Goal: Contribute content

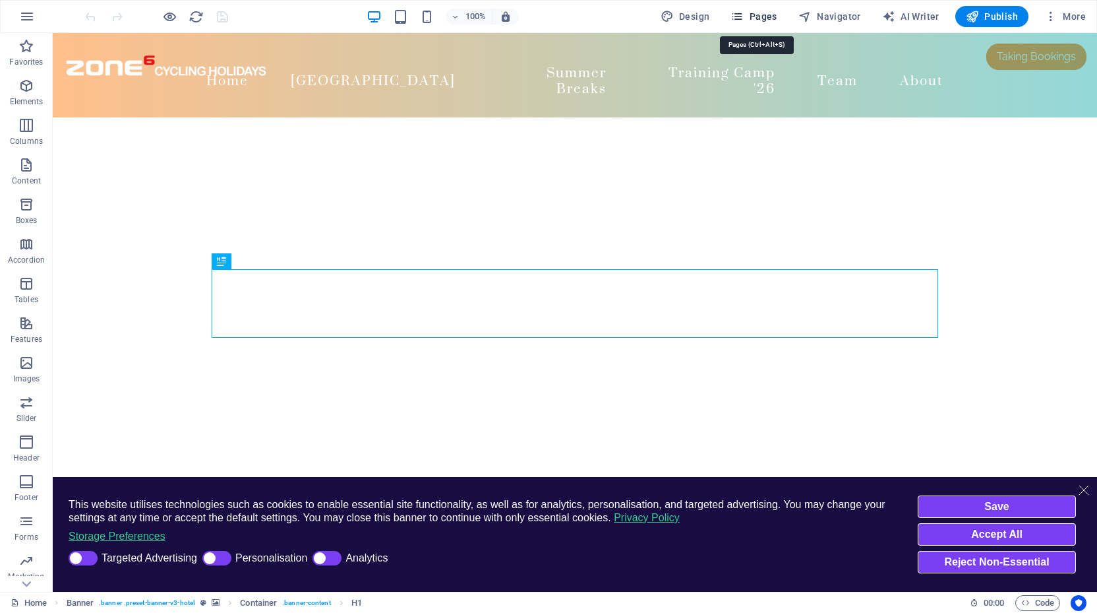
click at [763, 18] on span "Pages" at bounding box center [754, 16] width 46 height 13
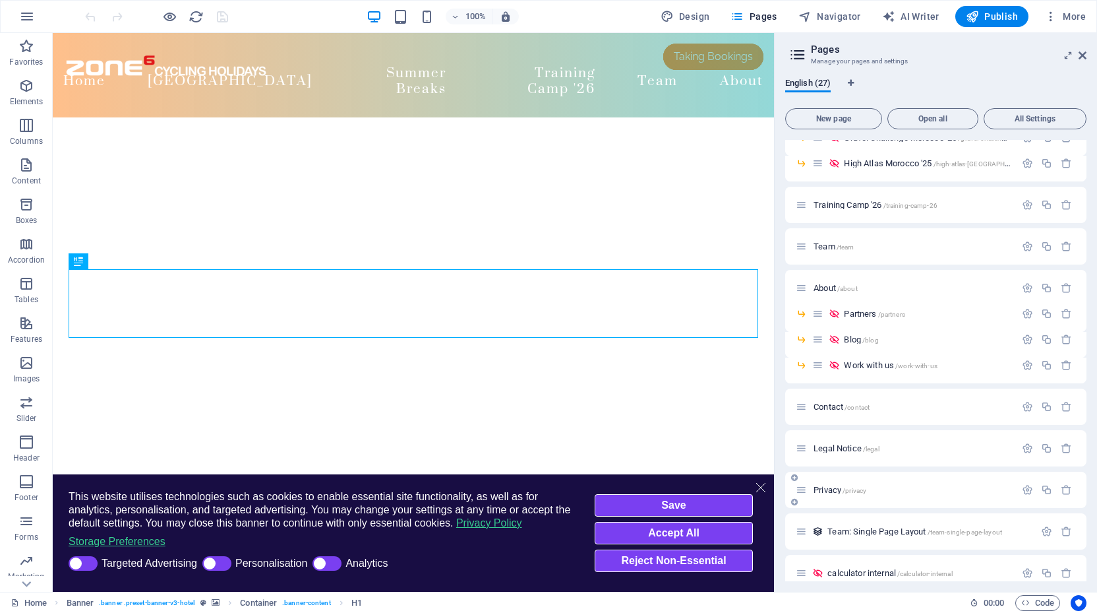
scroll to position [334, 0]
click at [828, 286] on span "About /about" at bounding box center [836, 289] width 44 height 10
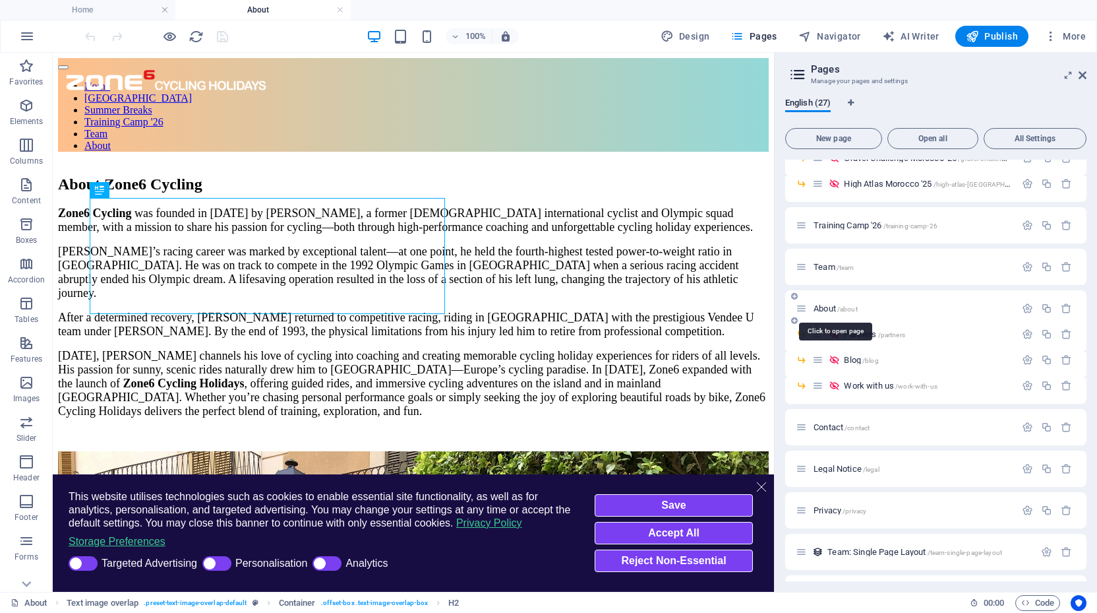
scroll to position [0, 0]
click at [1085, 74] on icon at bounding box center [1083, 75] width 8 height 11
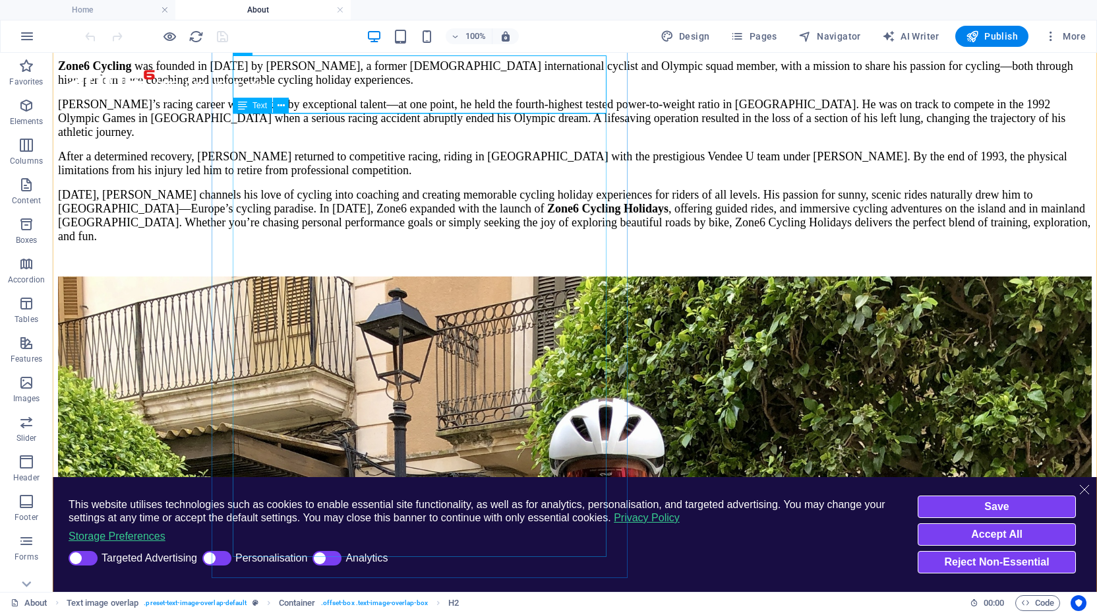
scroll to position [148, 0]
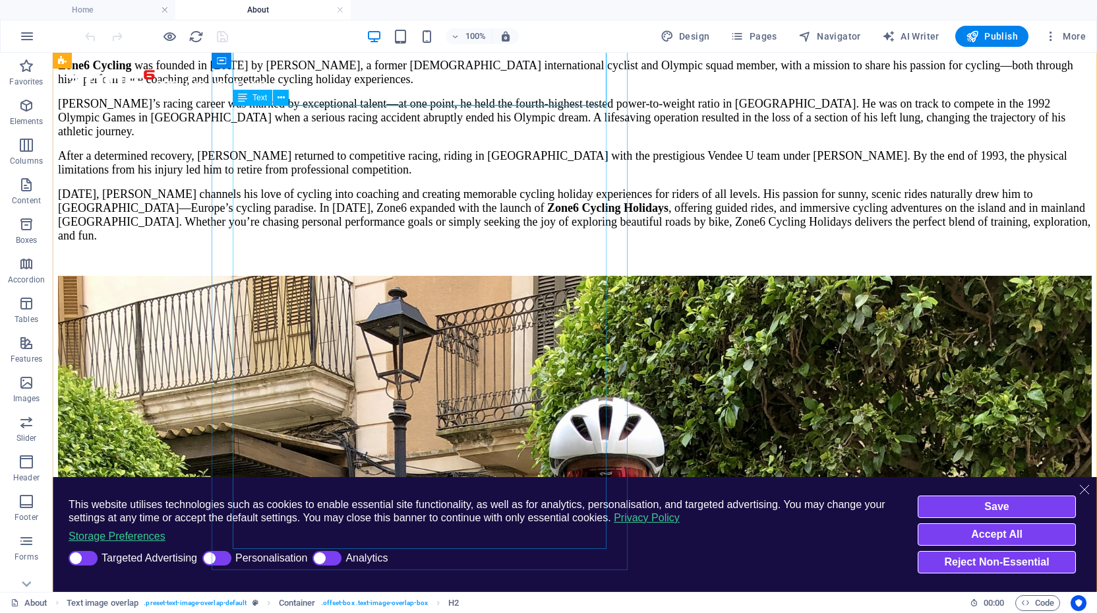
click at [299, 237] on div "Zone6 Cycling was founded in [DATE] by [PERSON_NAME], a former [DEMOGRAPHIC_DAT…" at bounding box center [575, 162] width 1034 height 206
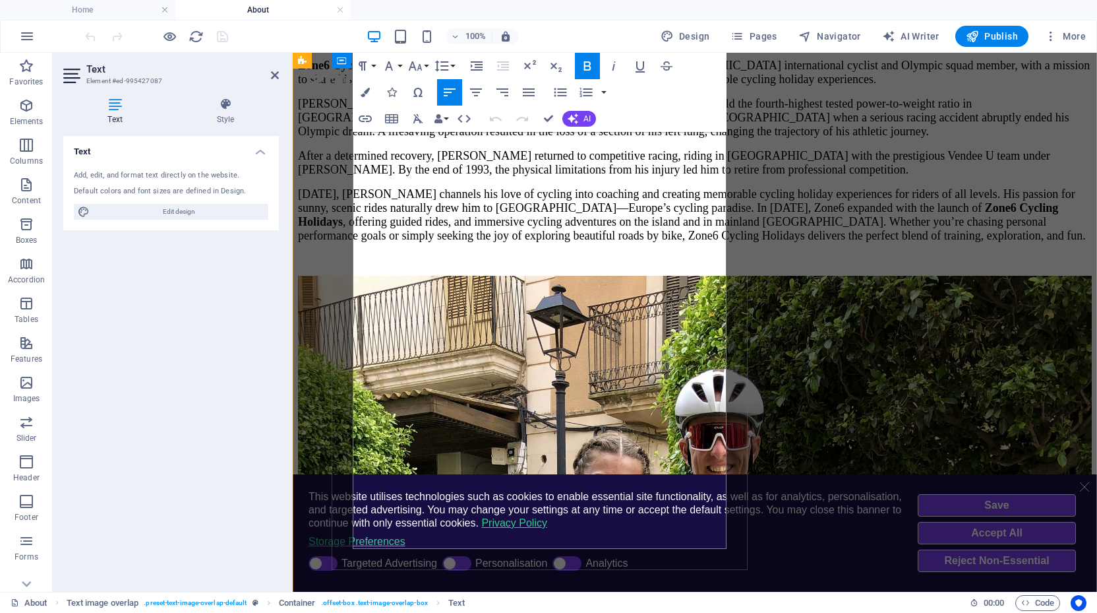
click at [421, 138] on span "[PERSON_NAME]’s racing career was marked by exceptional talent—at one point, he…" at bounding box center [684, 117] width 772 height 41
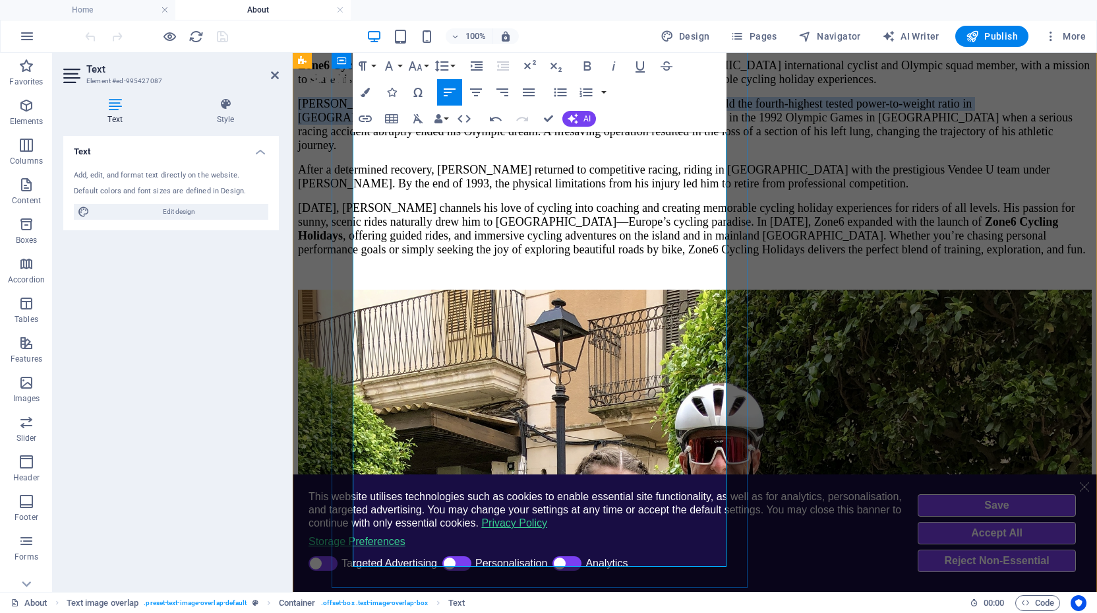
drag, startPoint x: 355, startPoint y: 203, endPoint x: 530, endPoint y: 235, distance: 178.4
click at [530, 152] on span "[PERSON_NAME]’s racing career was marked by exceptional talent—at one point, he…" at bounding box center [685, 124] width 775 height 55
copy span "[PERSON_NAME]’s racing career was marked by exceptional talent—at one point, he…"
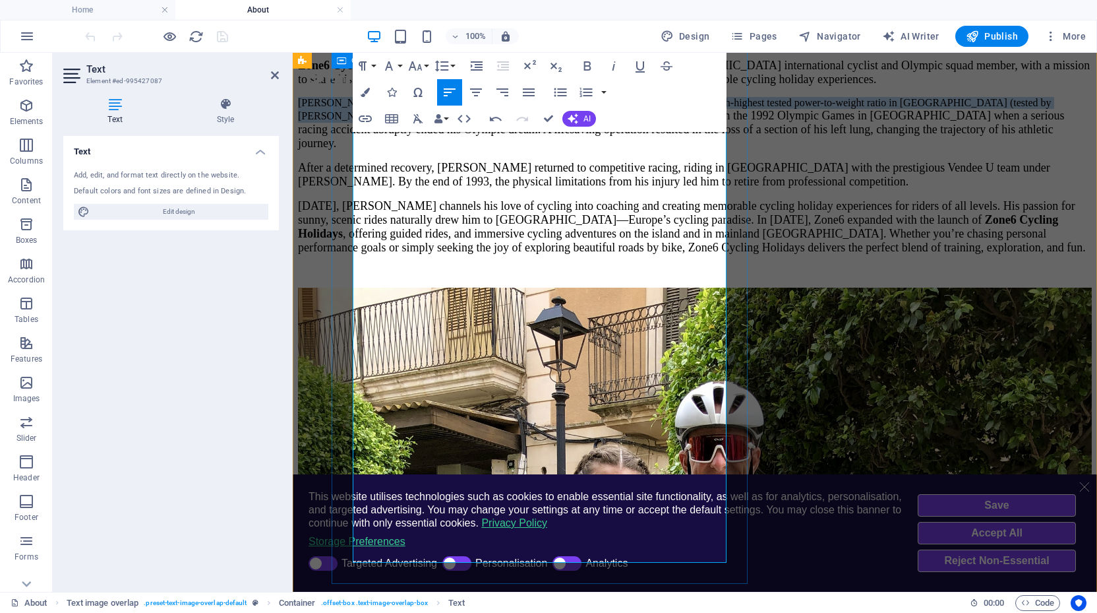
drag, startPoint x: 605, startPoint y: 235, endPoint x: 350, endPoint y: 202, distance: 257.4
click at [350, 202] on div "About Zone6 Cycling Zone6 Cycling was founded in [DATE] by [PERSON_NAME], a for…" at bounding box center [695, 152] width 794 height 249
click at [416, 118] on icon "button" at bounding box center [419, 118] width 10 height 9
click at [425, 65] on button "Font Size" at bounding box center [418, 66] width 25 height 26
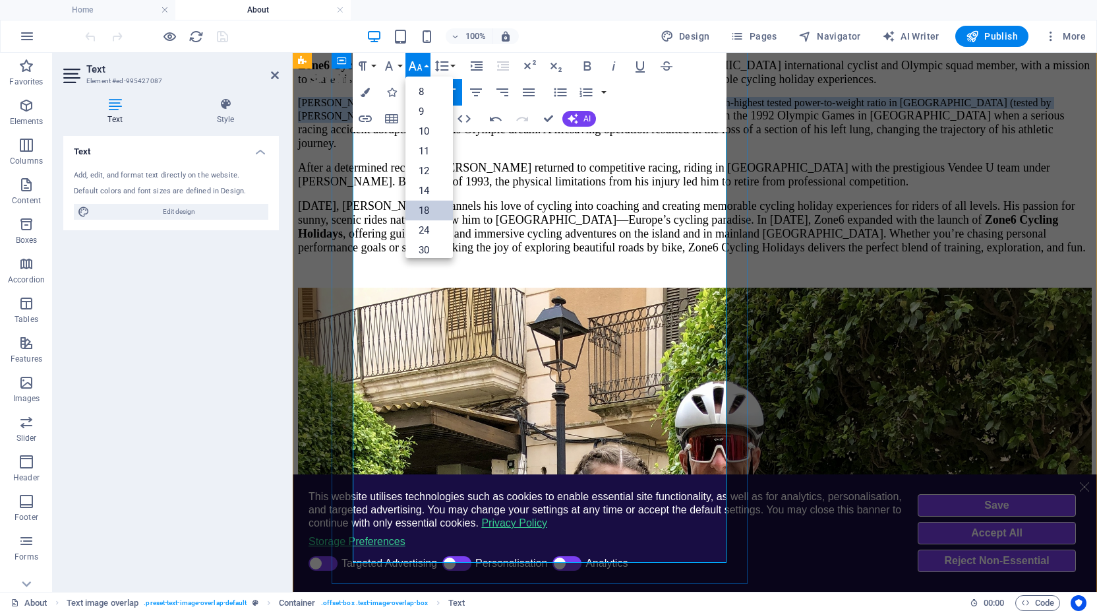
click at [434, 208] on link "18" at bounding box center [429, 211] width 47 height 20
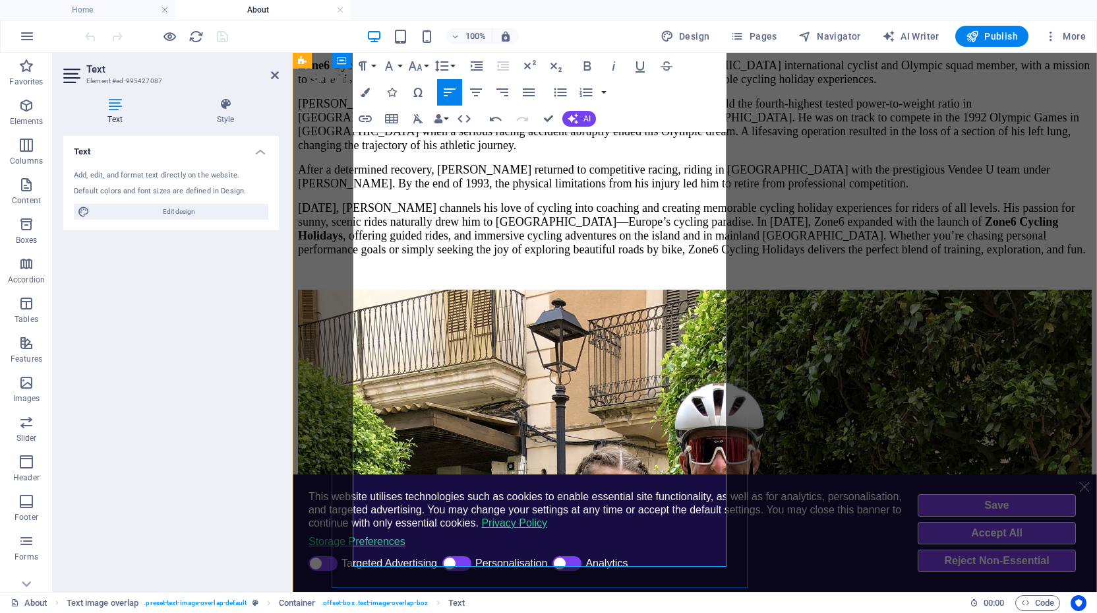
click at [490, 152] on span "[PERSON_NAME]’s racing career was marked by exceptional talent—at one point, he…" at bounding box center [689, 124] width 782 height 55
click at [354, 152] on span "[PERSON_NAME]’s racing career was marked by exceptional talent—at one point, he…" at bounding box center [689, 124] width 782 height 55
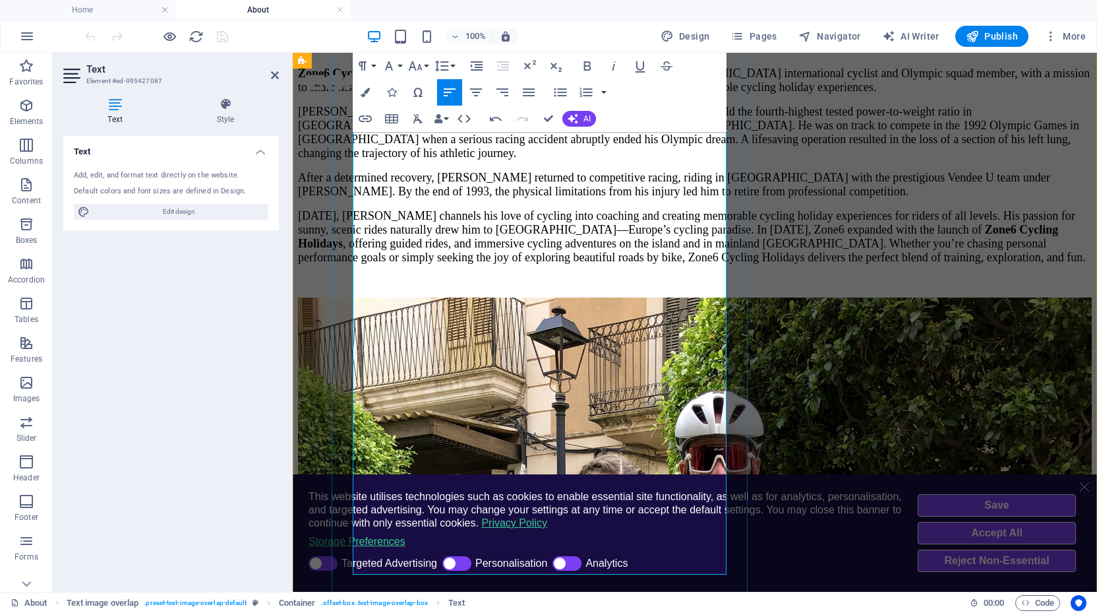
scroll to position [142, 0]
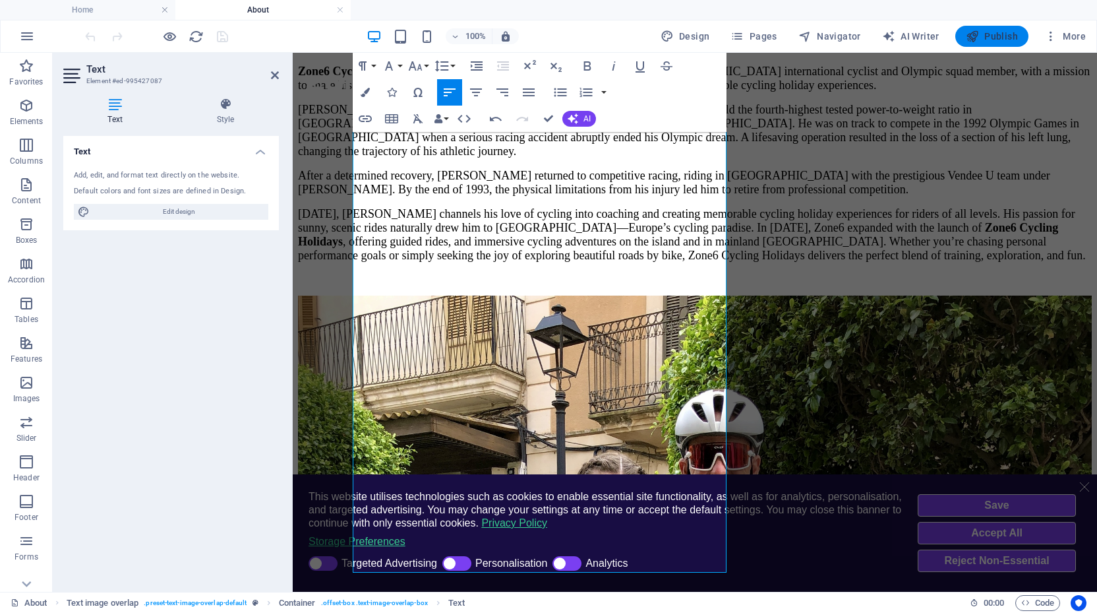
click at [1002, 38] on span "Publish" at bounding box center [992, 36] width 52 height 13
